Goal: Use online tool/utility

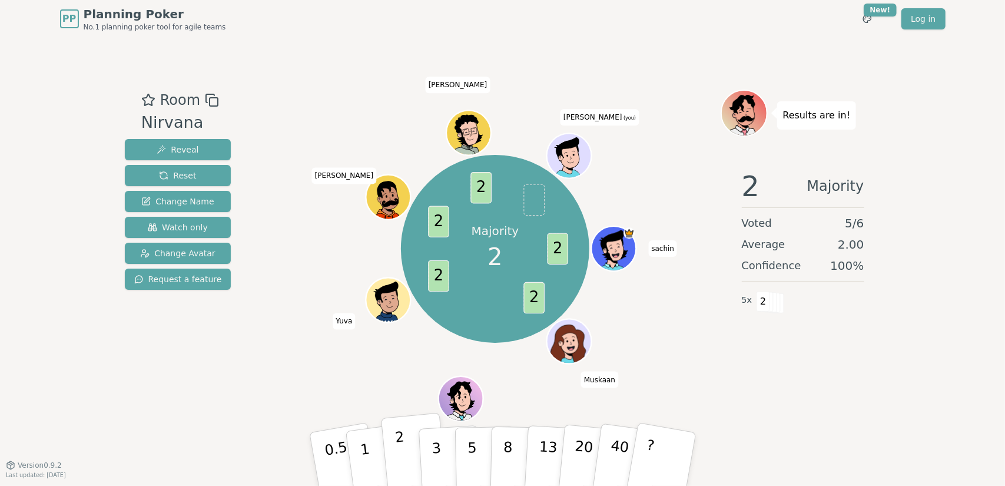
click at [398, 462] on p "2" at bounding box center [401, 461] width 15 height 64
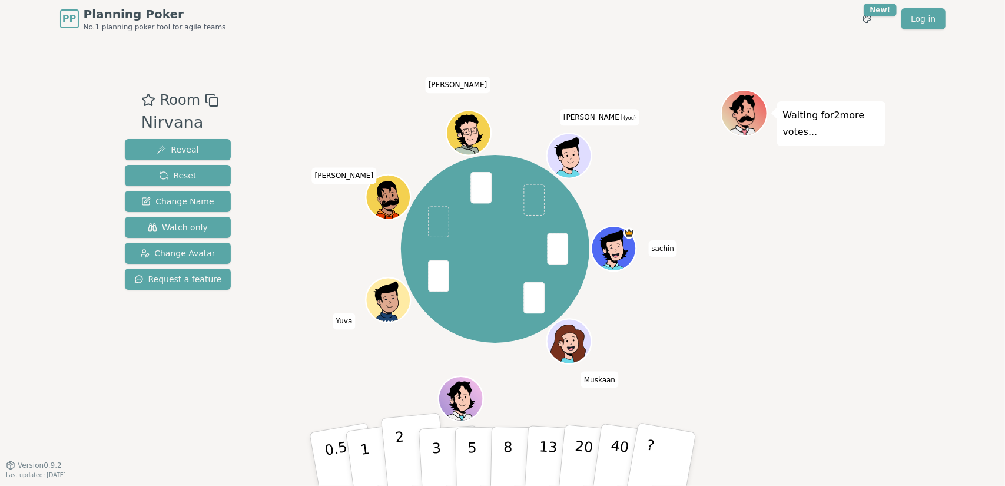
click at [397, 445] on p "2" at bounding box center [401, 461] width 15 height 64
click at [370, 459] on button "1" at bounding box center [379, 459] width 70 height 95
click at [366, 446] on p "1" at bounding box center [367, 461] width 18 height 64
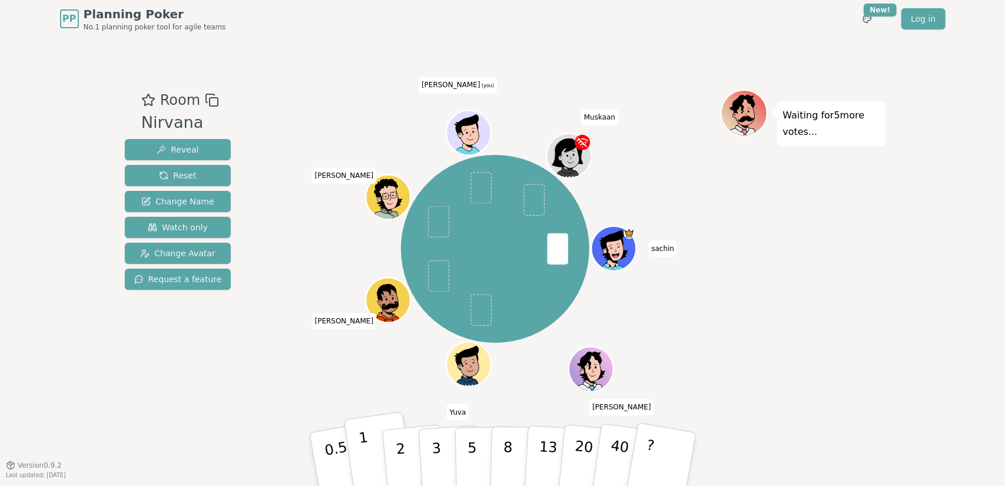
click at [369, 475] on p "1" at bounding box center [367, 461] width 18 height 64
click at [382, 464] on button "1" at bounding box center [379, 459] width 70 height 95
click at [367, 448] on p "1" at bounding box center [367, 461] width 18 height 64
click at [368, 461] on p "1" at bounding box center [367, 461] width 18 height 64
click at [370, 466] on p "1" at bounding box center [367, 461] width 18 height 64
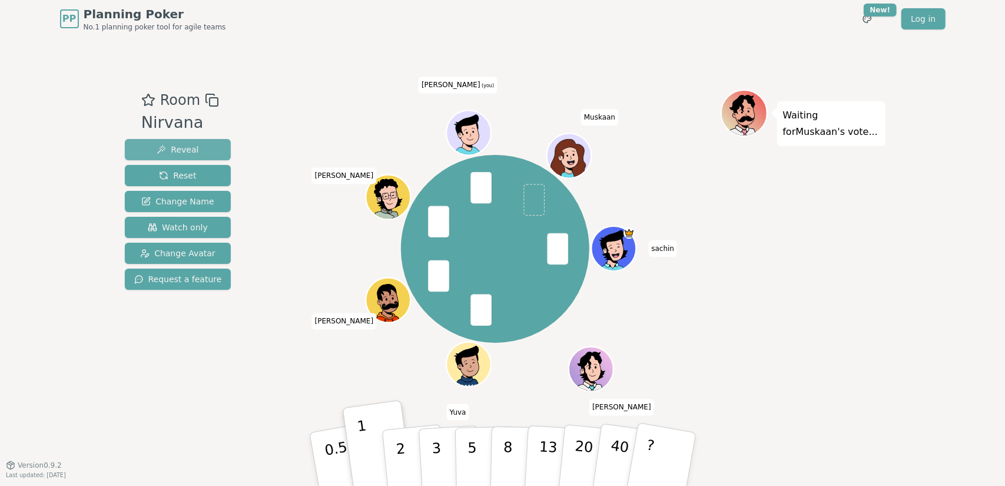
click at [174, 149] on span "Reveal" at bounding box center [178, 150] width 42 height 12
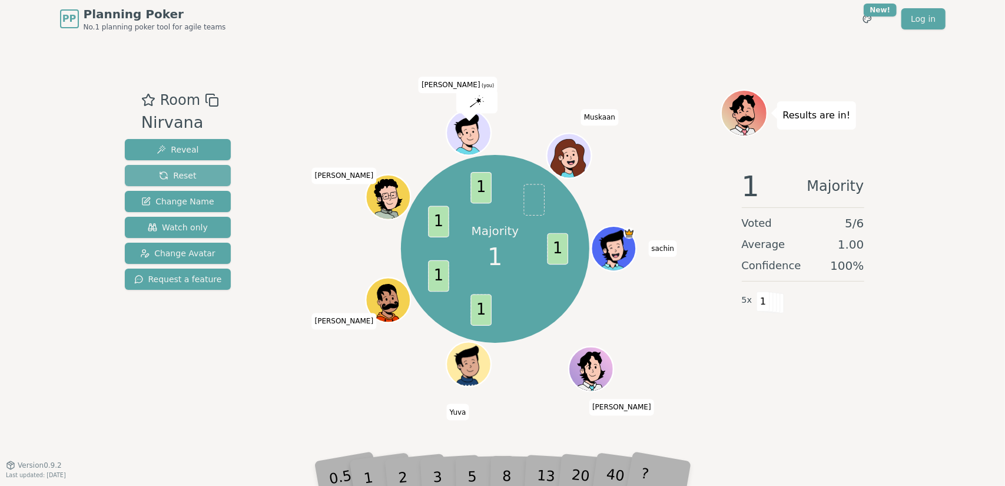
click at [167, 176] on span "Reset" at bounding box center [177, 176] width 37 height 12
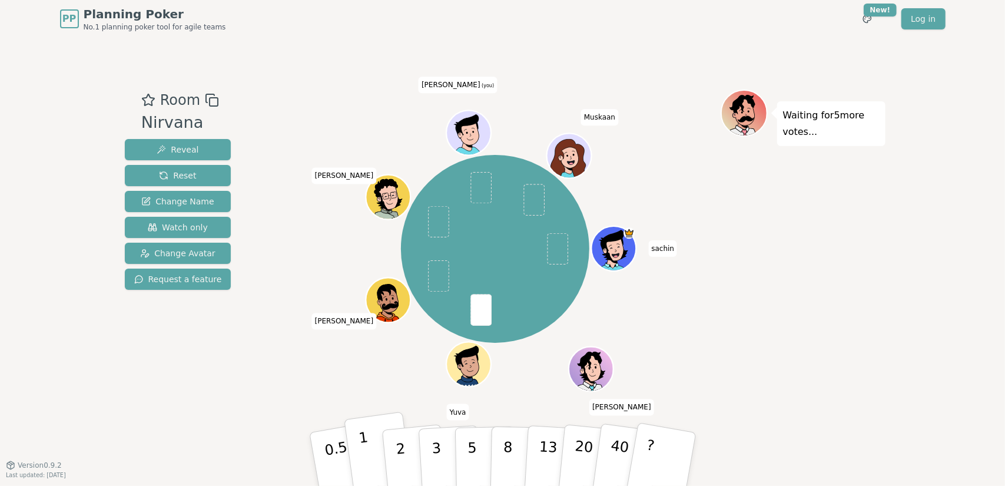
click at [369, 459] on p "1" at bounding box center [367, 461] width 18 height 64
click at [372, 473] on button "1" at bounding box center [379, 459] width 70 height 95
click at [367, 457] on p "1" at bounding box center [367, 461] width 18 height 64
click at [369, 466] on p "1" at bounding box center [367, 461] width 18 height 64
click at [367, 460] on p "1" at bounding box center [367, 461] width 18 height 64
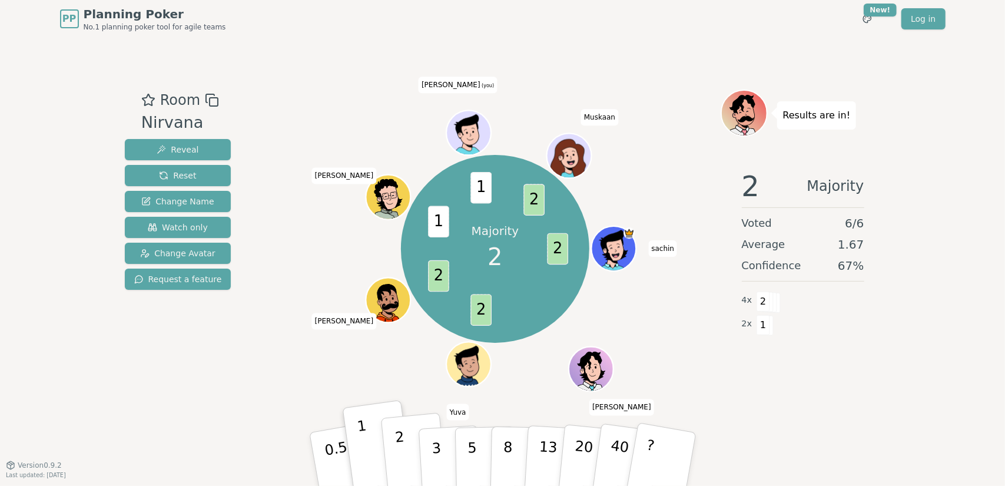
click at [395, 449] on button "2" at bounding box center [413, 460] width 67 height 94
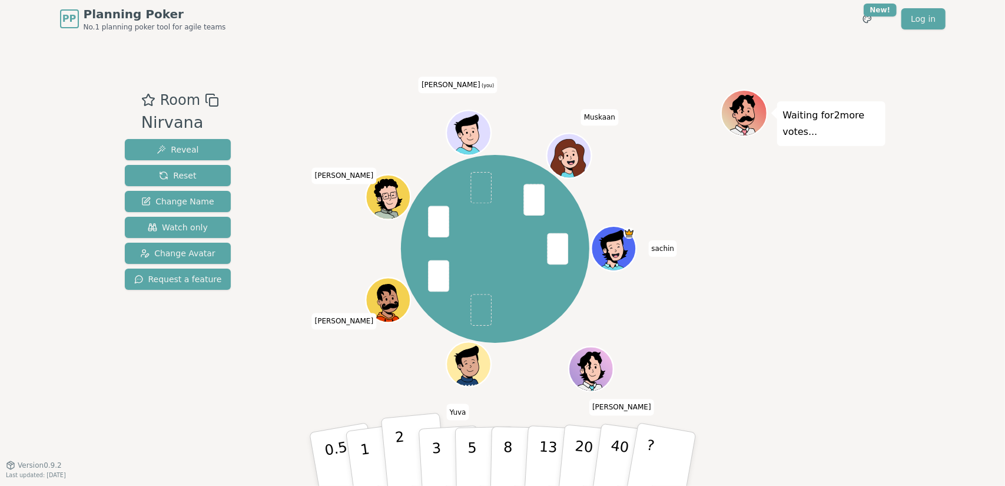
click at [406, 451] on button "2" at bounding box center [413, 460] width 67 height 94
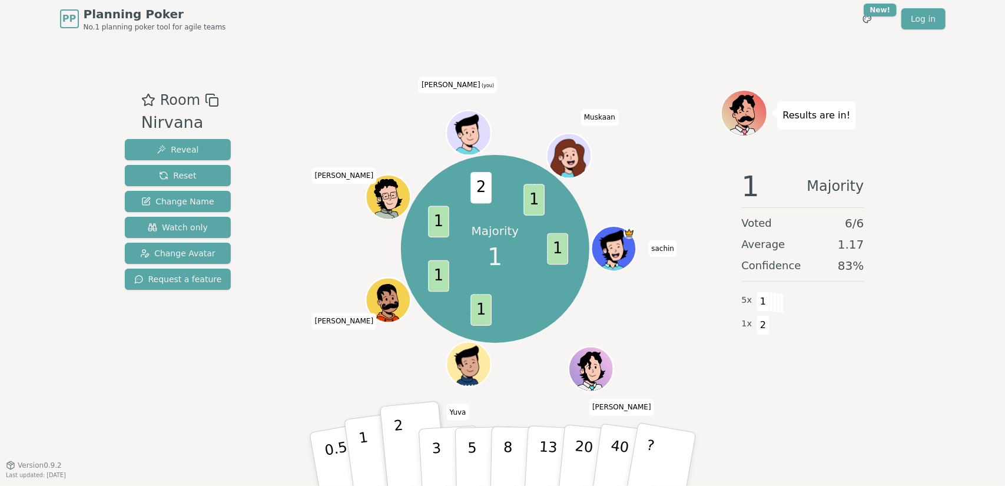
click at [363, 446] on p "1" at bounding box center [367, 461] width 18 height 64
